Goal: Transaction & Acquisition: Obtain resource

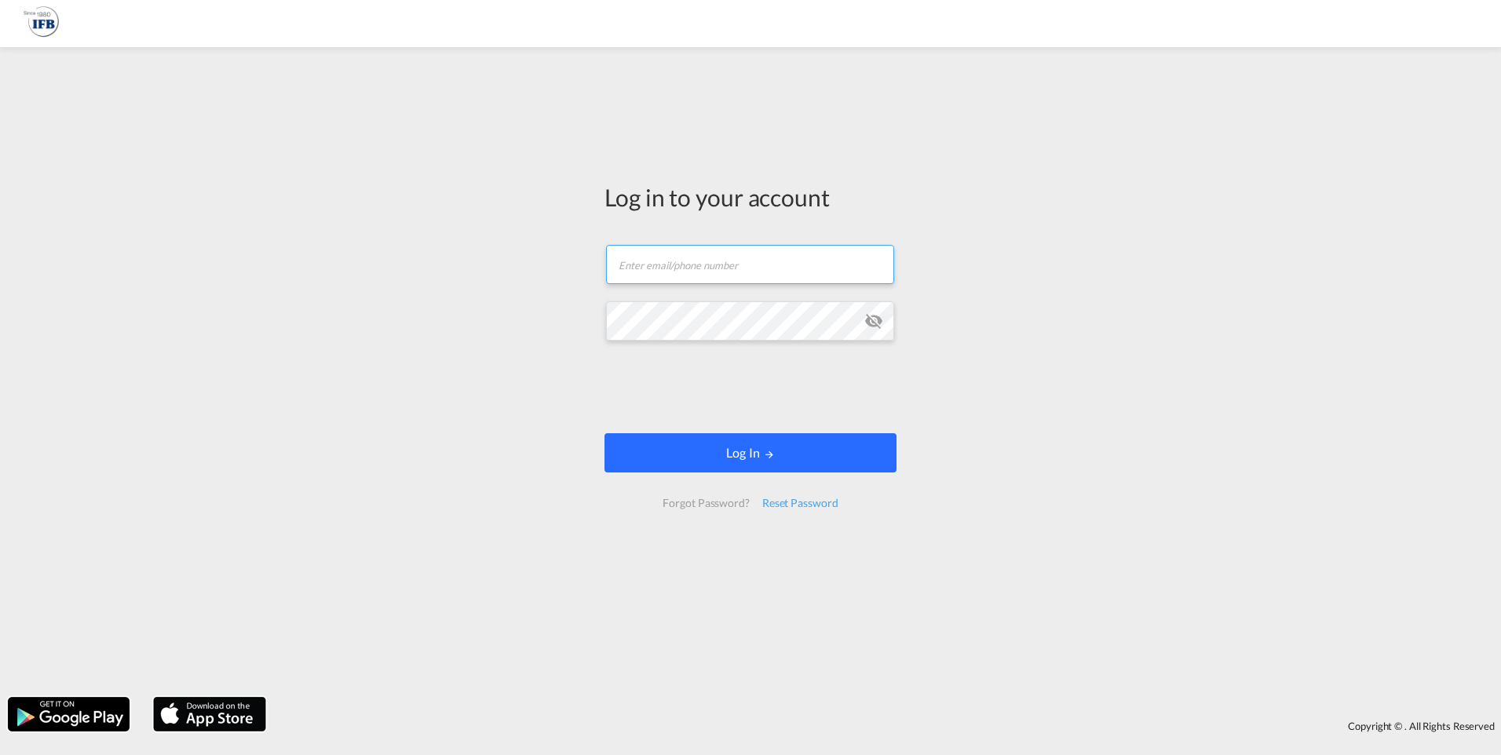
type input "[EMAIL_ADDRESS][DOMAIN_NAME]"
click at [682, 454] on button "Log In" at bounding box center [751, 452] width 292 height 39
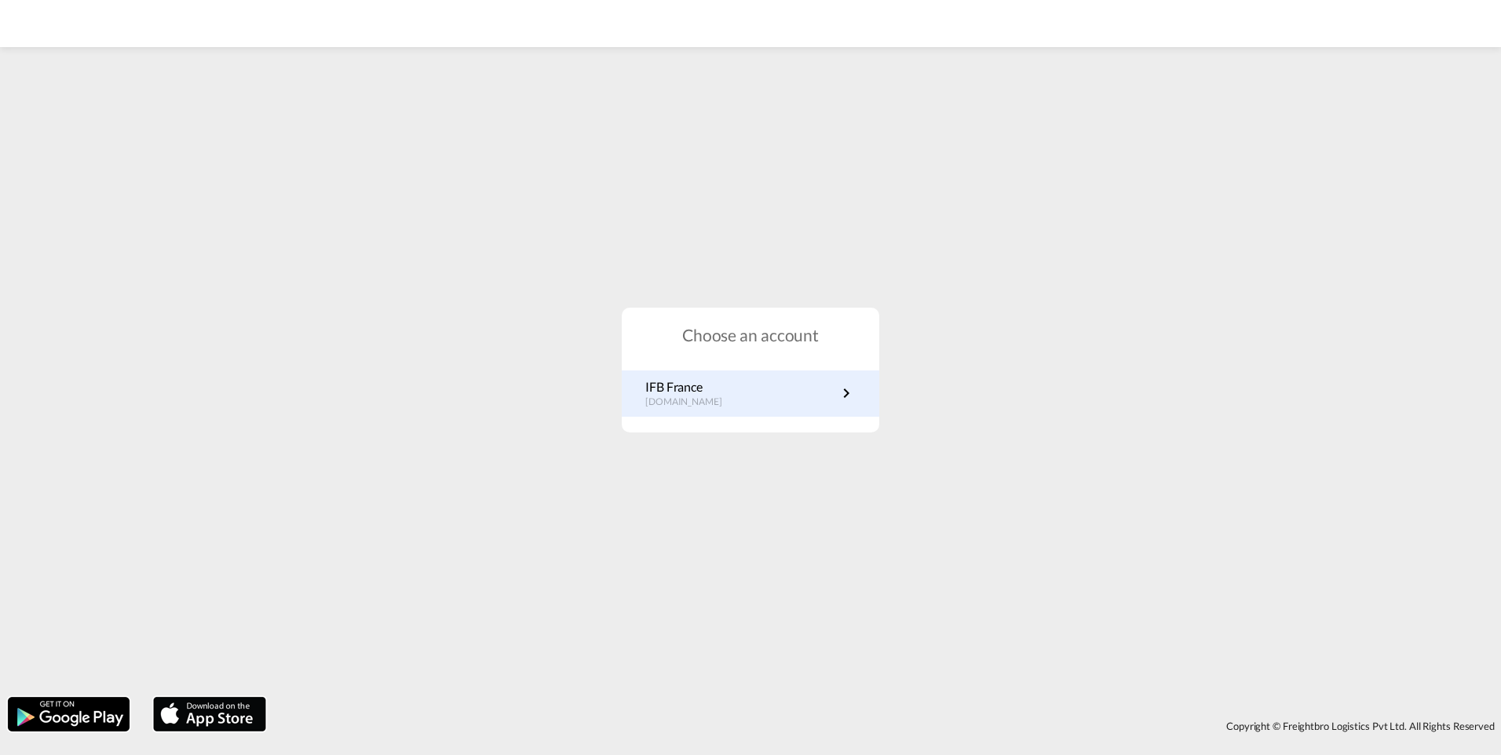
click at [744, 388] on link "IFB France [DOMAIN_NAME]" at bounding box center [750, 394] width 210 height 31
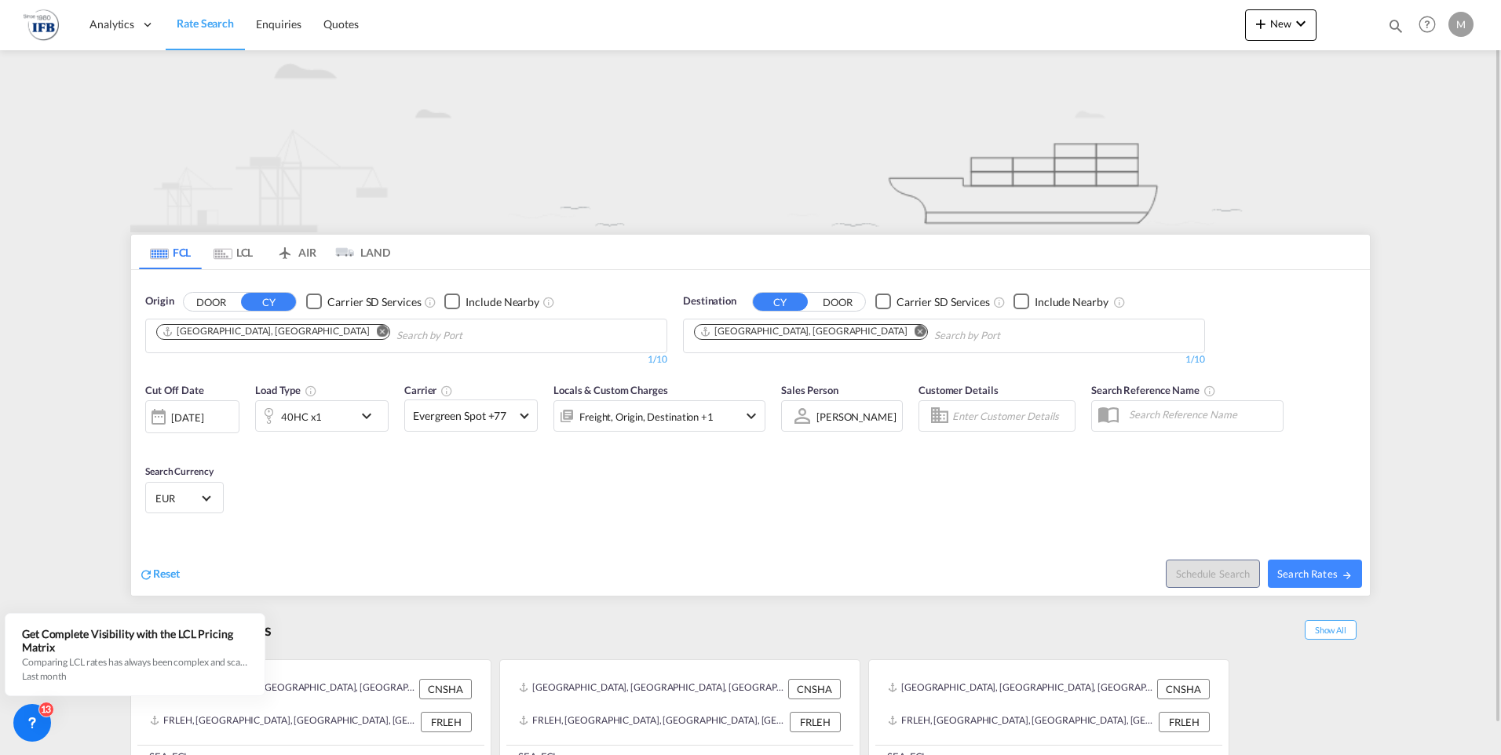
click at [517, 335] on md-chips "Shanghai, CNSHA" at bounding box center [406, 336] width 521 height 33
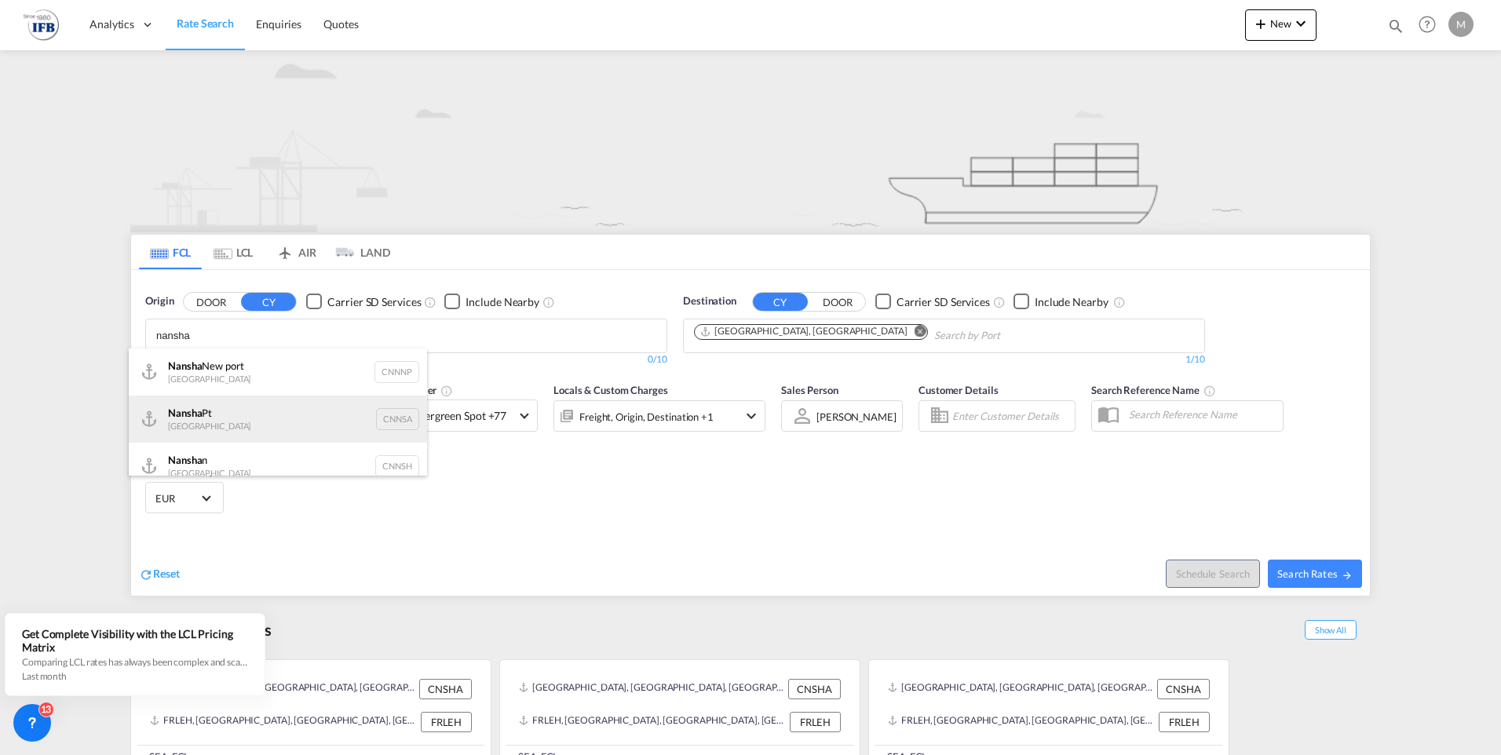
type input "nansha"
click at [243, 413] on div "Nansha Pt China CNNSA" at bounding box center [278, 419] width 298 height 47
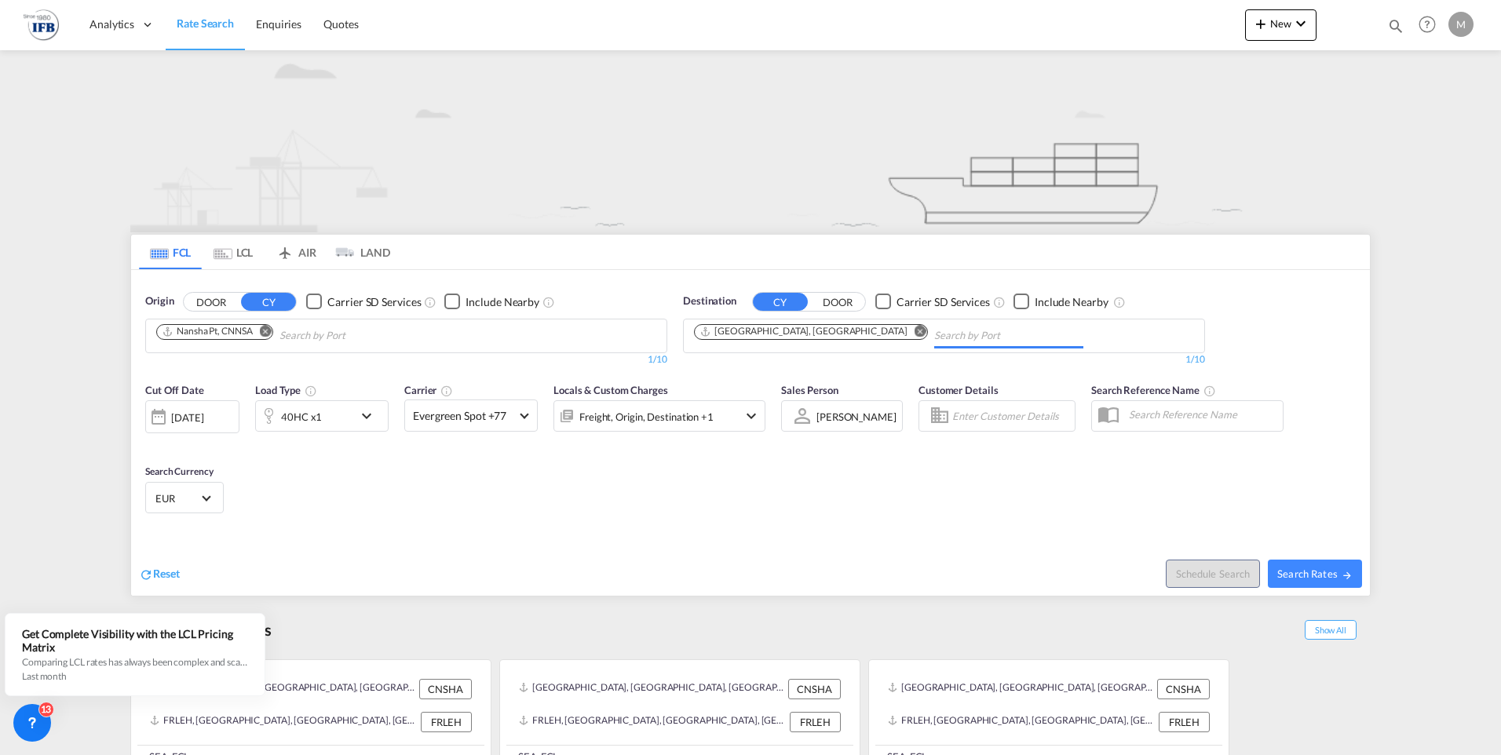
click at [934, 331] on input "Chips input." at bounding box center [1008, 336] width 149 height 25
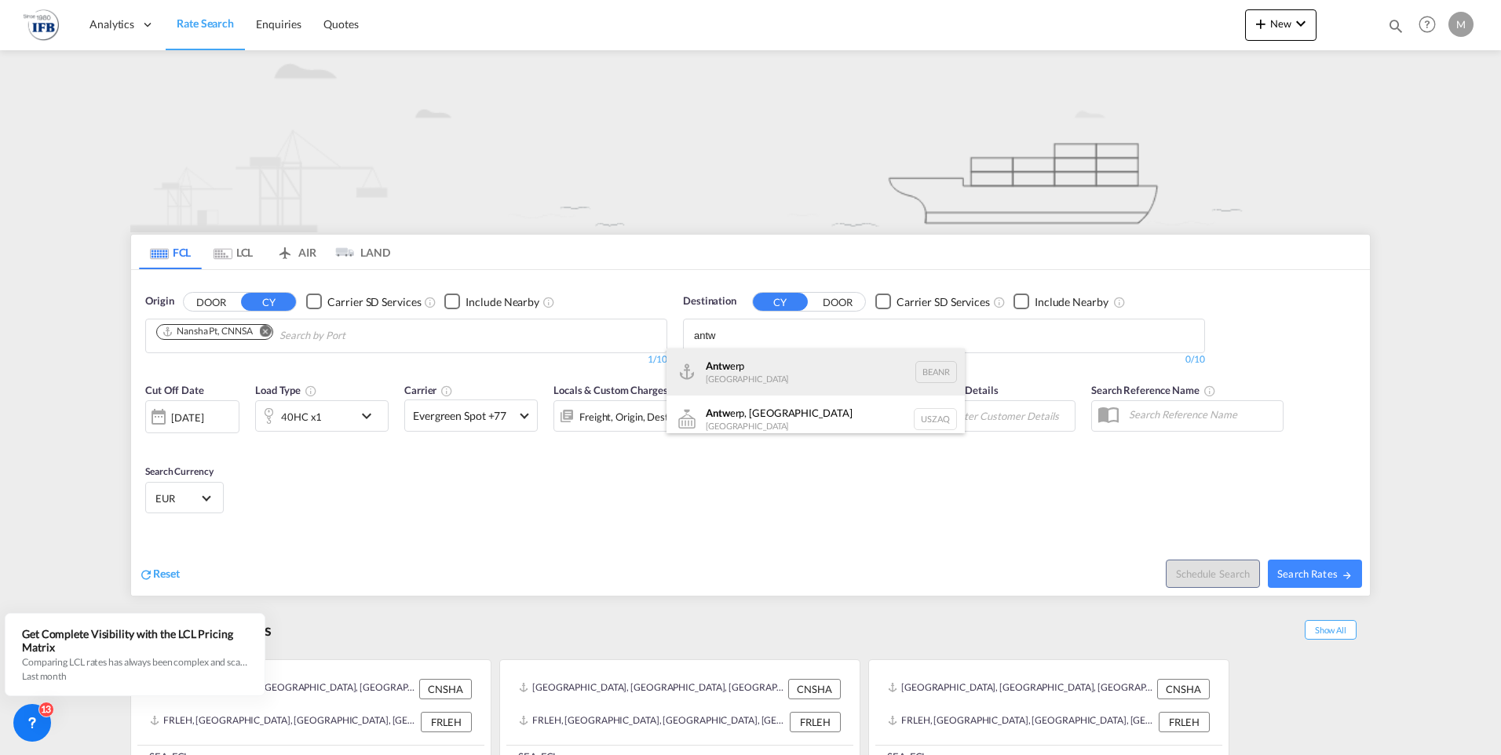
type input "antw"
click at [783, 383] on div "Antw erp Belgium BEANR" at bounding box center [816, 372] width 298 height 47
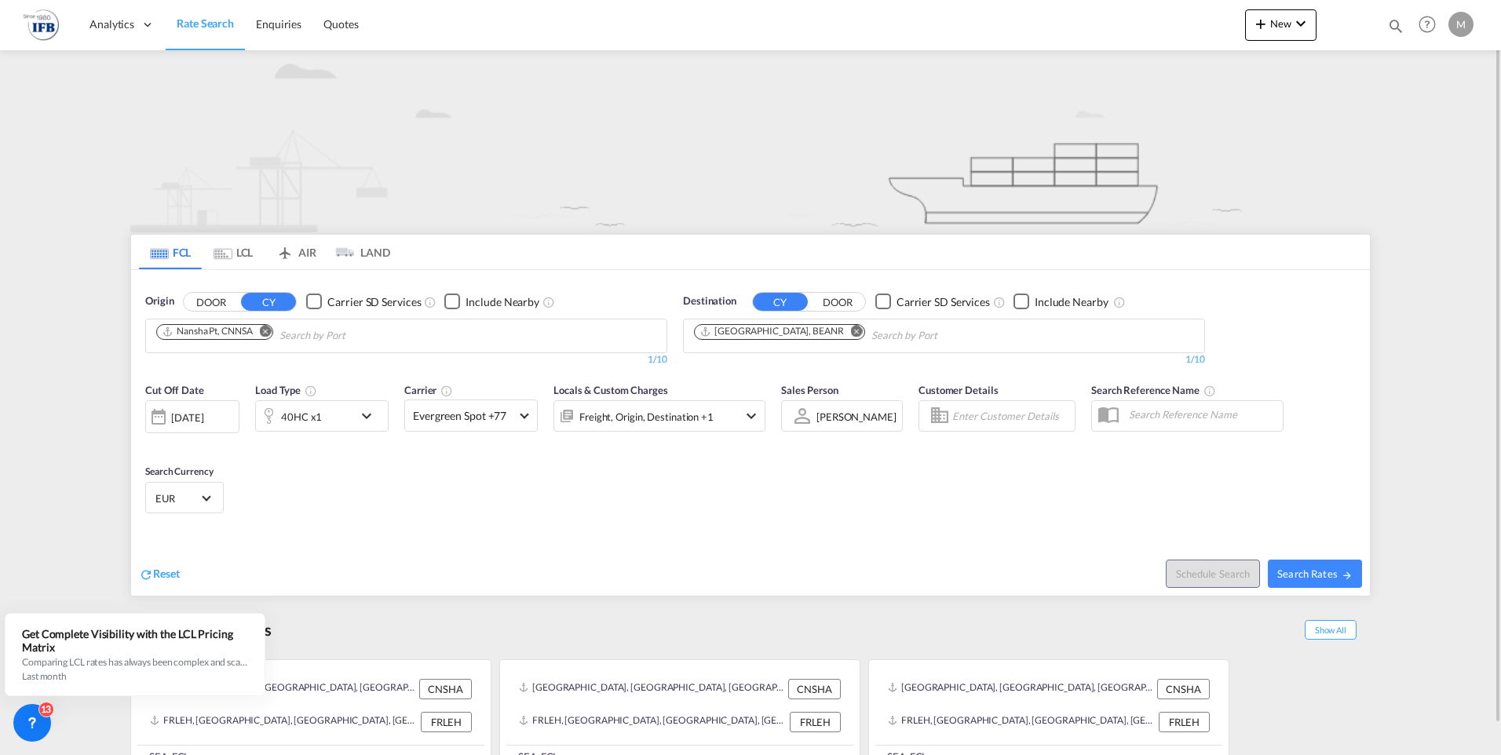
click at [203, 415] on div "18 Sep 2025" at bounding box center [187, 418] width 32 height 14
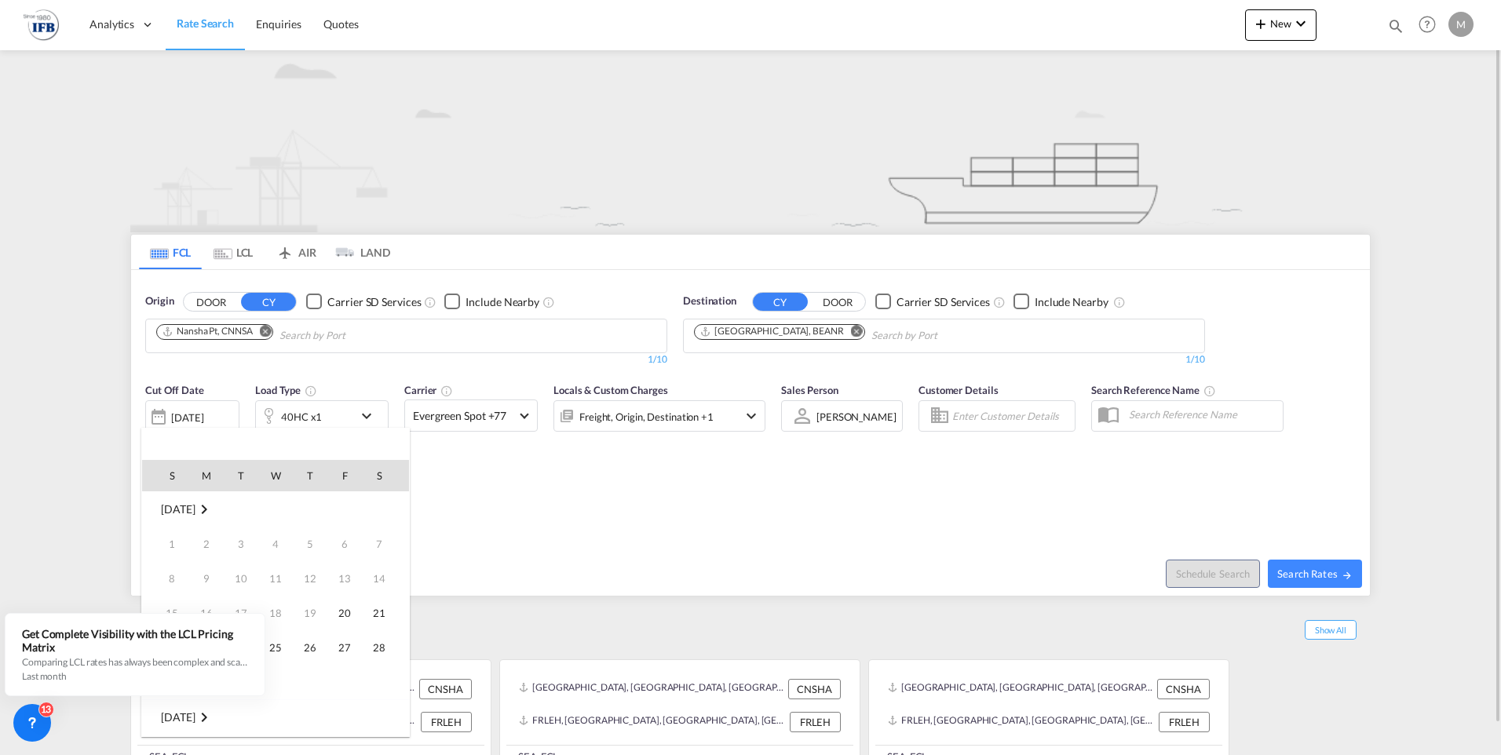
scroll to position [624, 0]
click at [276, 718] on span "1" at bounding box center [275, 717] width 31 height 31
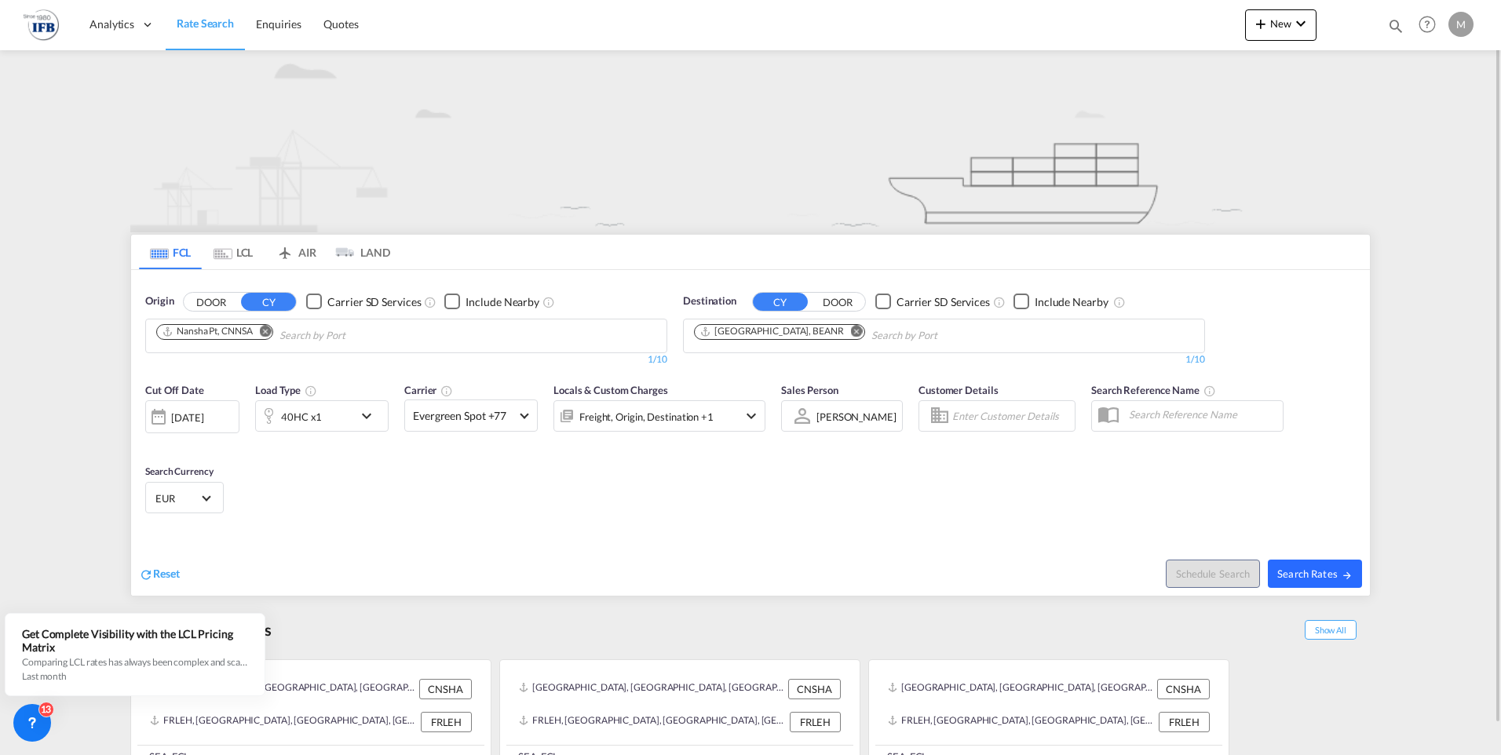
click at [1315, 570] on span "Search Rates" at bounding box center [1315, 574] width 75 height 13
type input "CNNSA to BEANR / 1 Oct 2025"
